Goal: Navigation & Orientation: Find specific page/section

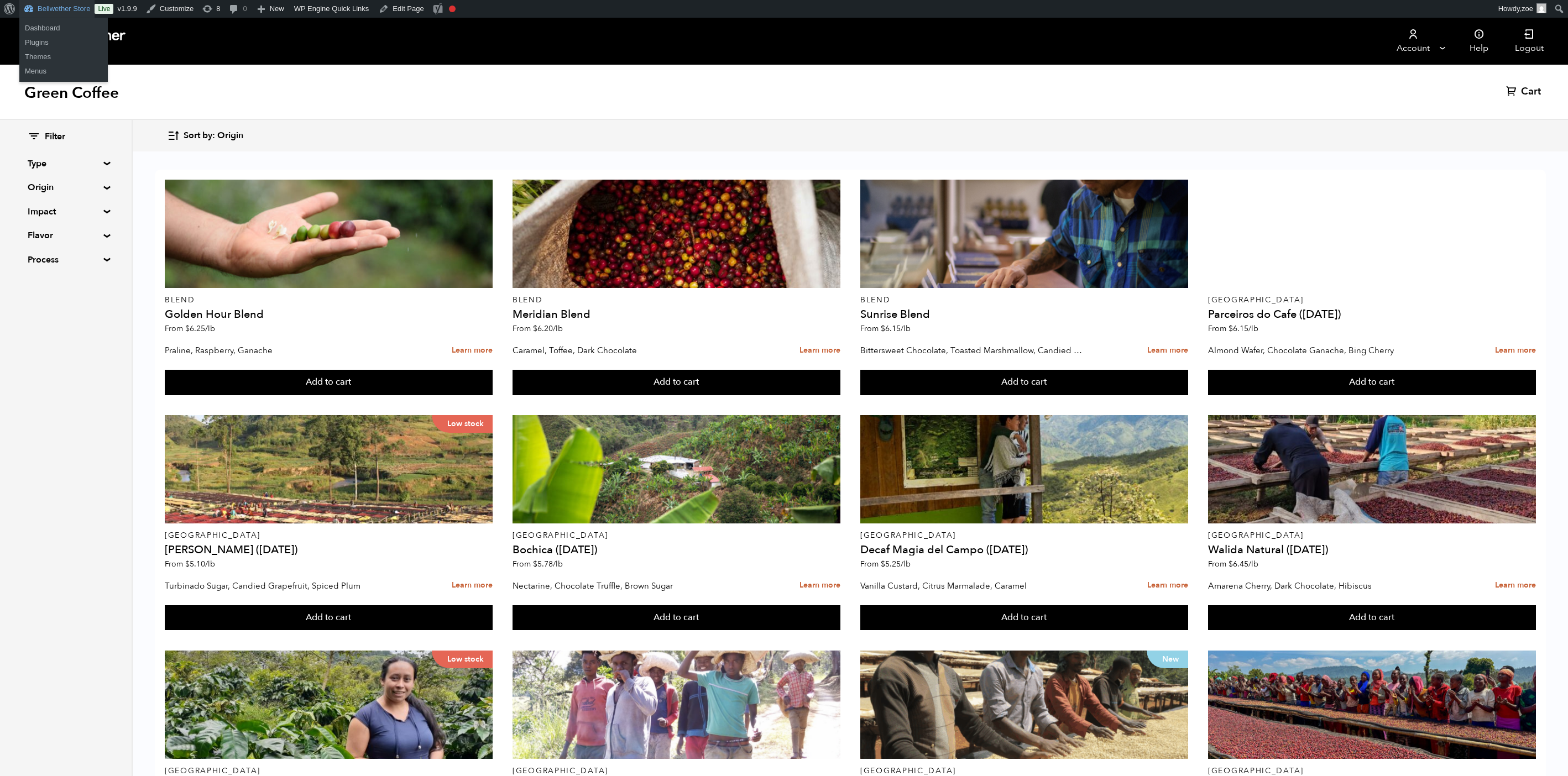
click at [56, 16] on link "Bellwether Store" at bounding box center [57, 8] width 75 height 17
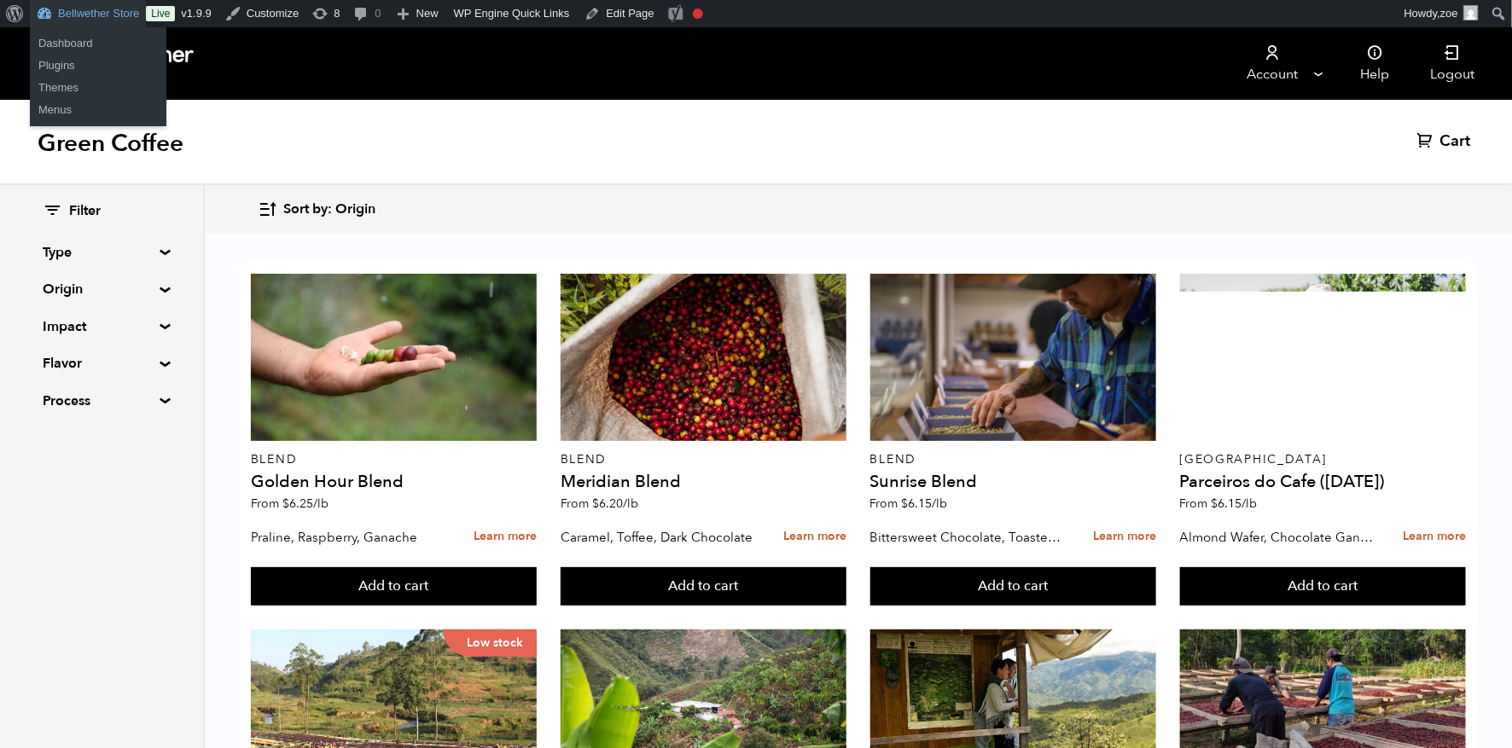
click at [99, 18] on link "Bellwether Store" at bounding box center [88, 13] width 116 height 27
